Goal: Transaction & Acquisition: Subscribe to service/newsletter

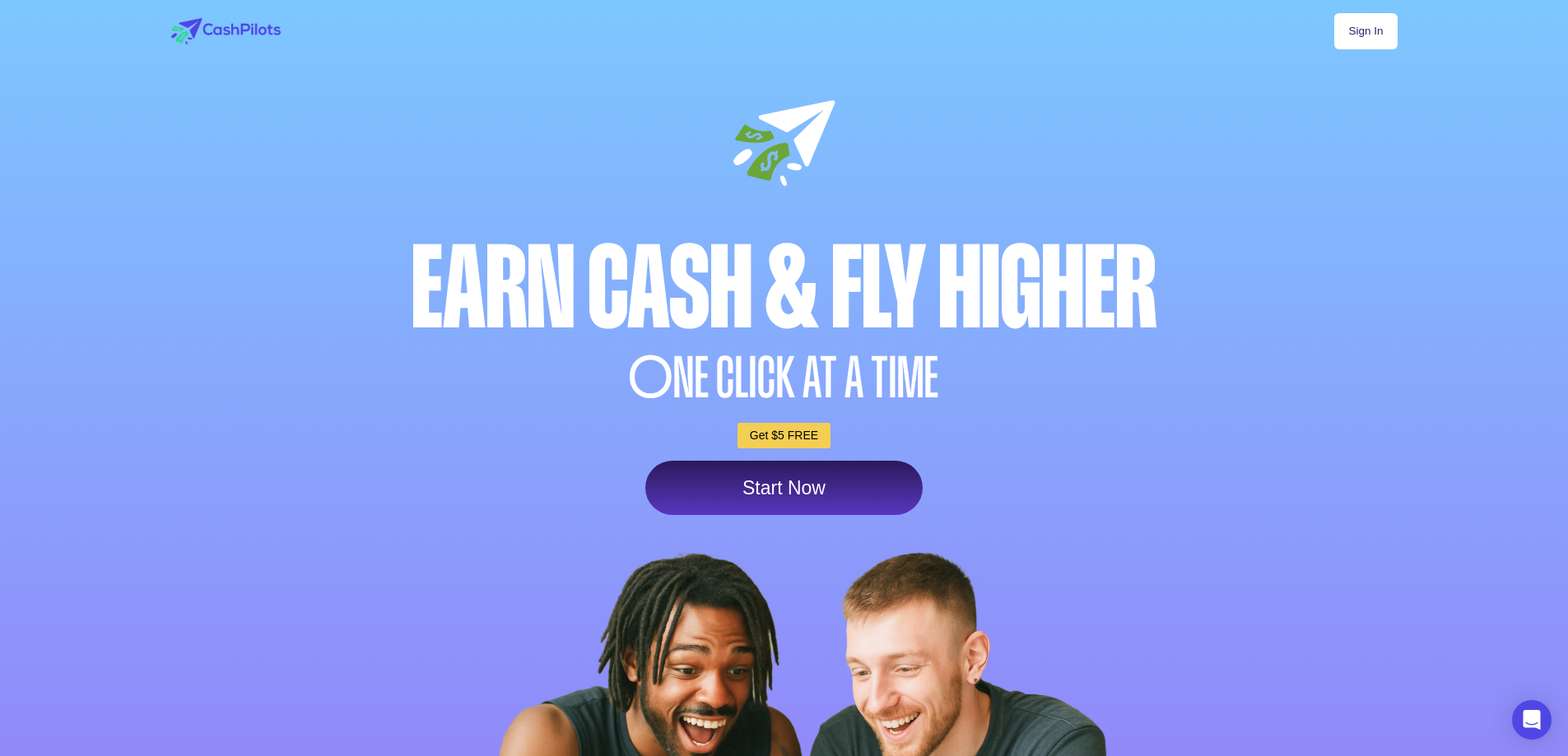
click at [729, 522] on div "Sign In Earn Cash & Fly higher O NE CLICK AT A TIME Get $5 FREE Start Now" at bounding box center [784, 499] width 1264 height 998
click at [731, 494] on link "Start Now" at bounding box center [783, 487] width 277 height 55
